Goal: Transaction & Acquisition: Purchase product/service

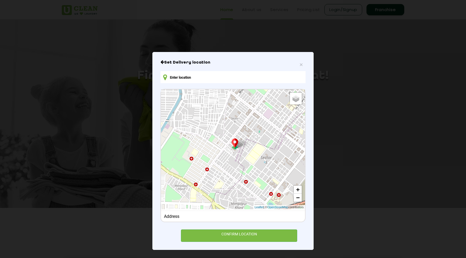
click at [177, 78] on input "text" at bounding box center [232, 77] width 145 height 12
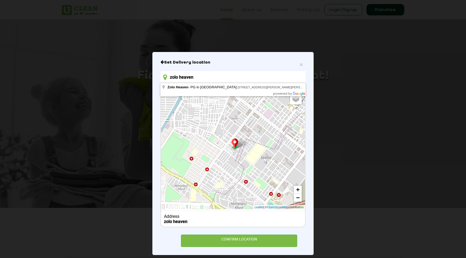
type input "zolo heaven"
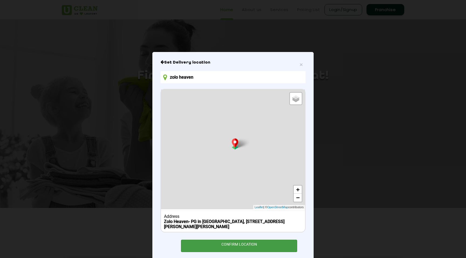
click at [218, 251] on div "CONFIRM LOCATION" at bounding box center [239, 246] width 116 height 12
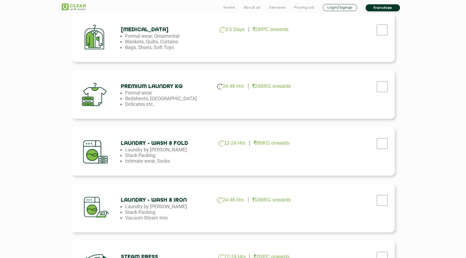
scroll to position [216, 0]
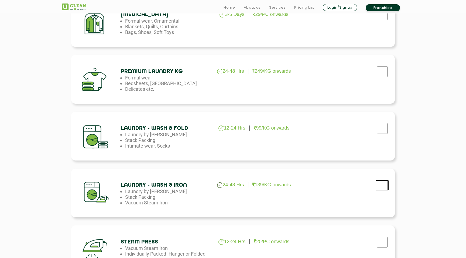
click at [382, 20] on input "checkbox" at bounding box center [381, 14] width 13 height 11
checkbox input "true"
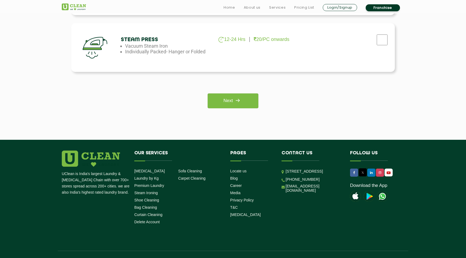
scroll to position [421, 0]
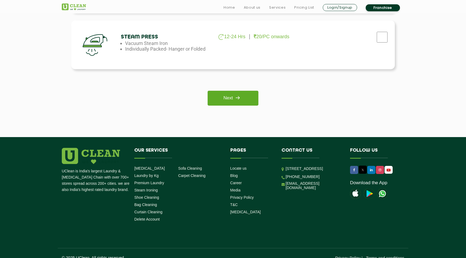
click at [229, 97] on link "Next" at bounding box center [233, 98] width 50 height 15
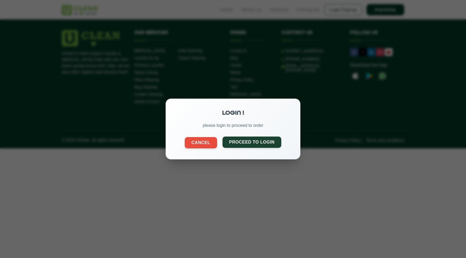
click at [239, 140] on button "Proceed to Login" at bounding box center [251, 142] width 59 height 11
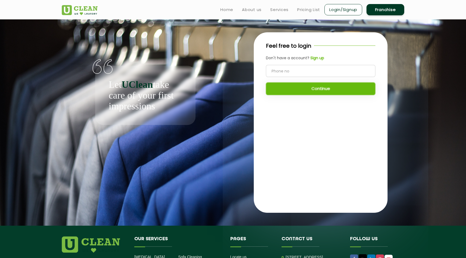
click at [290, 70] on input "tel" at bounding box center [320, 71] width 109 height 12
type input "8334977436"
click at [333, 92] on button "Continue" at bounding box center [320, 88] width 109 height 13
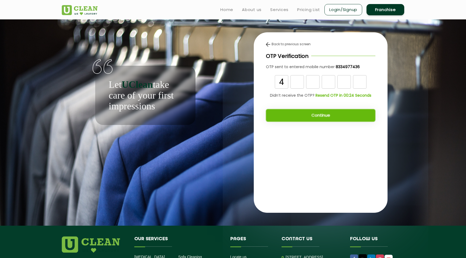
type input "4"
type input "2"
type input "5"
type input "1"
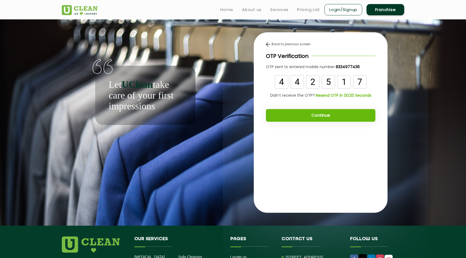
type input "7"
click at [321, 115] on button "Continue" at bounding box center [320, 115] width 109 height 13
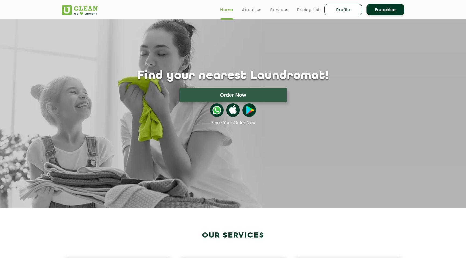
click at [338, 8] on link "Profile" at bounding box center [343, 9] width 38 height 11
select select
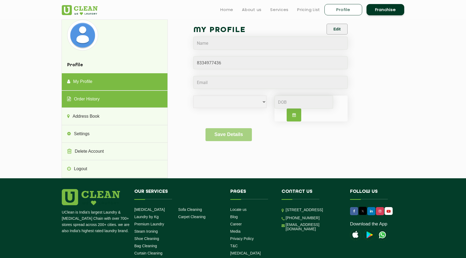
click at [92, 101] on link "Order History" at bounding box center [114, 99] width 105 height 17
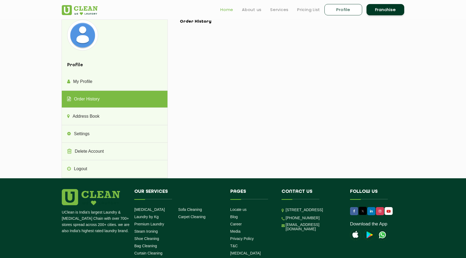
click at [224, 8] on link "Home" at bounding box center [226, 9] width 13 height 6
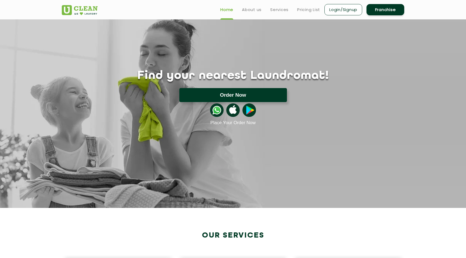
click at [230, 92] on button "Order Now" at bounding box center [233, 95] width 108 height 14
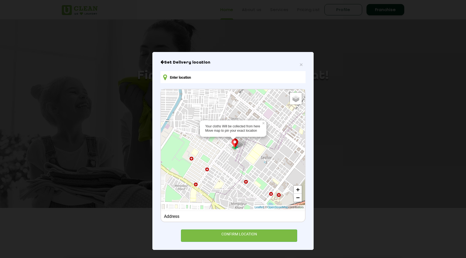
click at [200, 81] on input "text" at bounding box center [232, 77] width 145 height 12
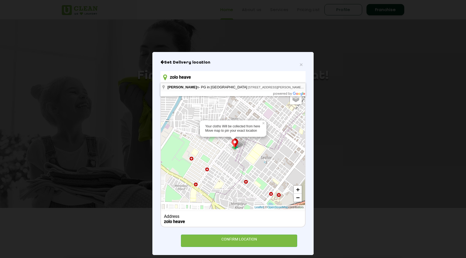
type input "Zolo Heaven- PG in Bannerghatta, 4th A Main Road, Abbaappa Layout, Munivenkatpp…"
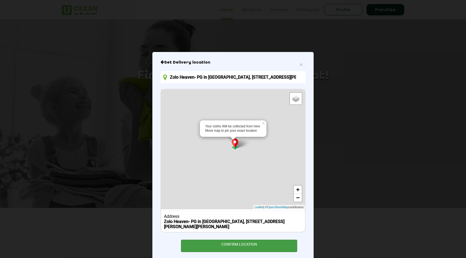
click at [224, 248] on div "CONFIRM LOCATION" at bounding box center [239, 246] width 116 height 12
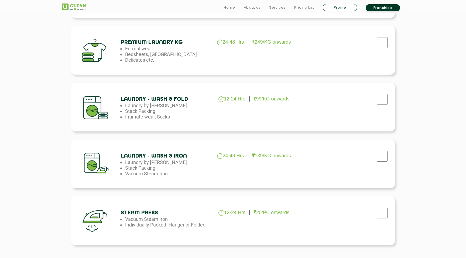
scroll to position [253, 0]
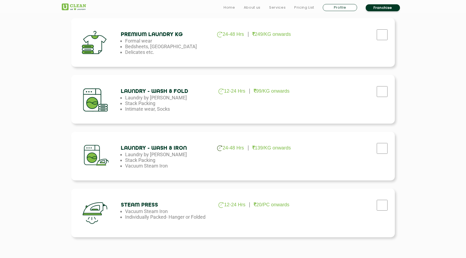
checkbox input "true"
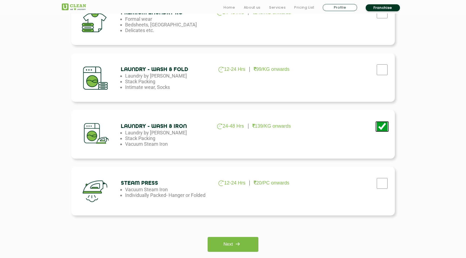
scroll to position [429, 0]
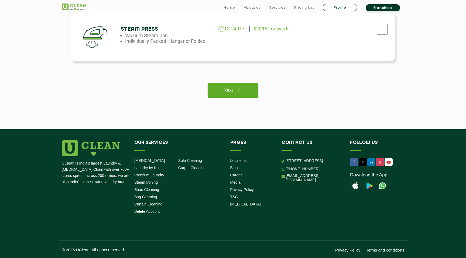
click at [245, 87] on link "Next" at bounding box center [233, 90] width 50 height 15
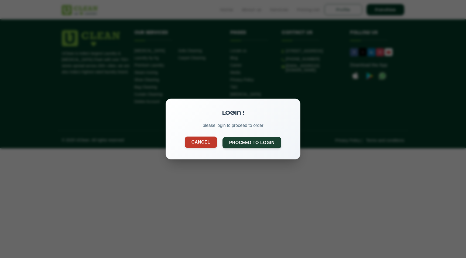
click at [196, 145] on button "Cancel" at bounding box center [201, 142] width 32 height 11
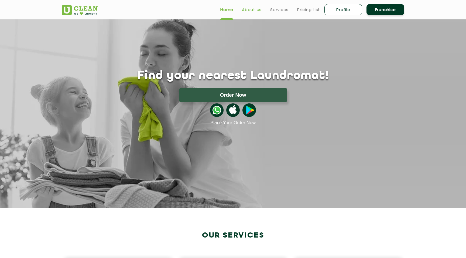
click at [250, 11] on link "About us" at bounding box center [252, 9] width 20 height 6
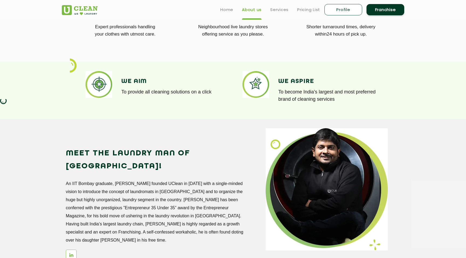
scroll to position [310, 0]
